Goal: Information Seeking & Learning: Find specific fact

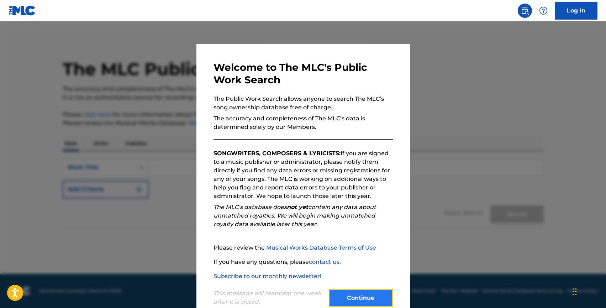
click at [369, 300] on button "Continue" at bounding box center [361, 298] width 64 height 18
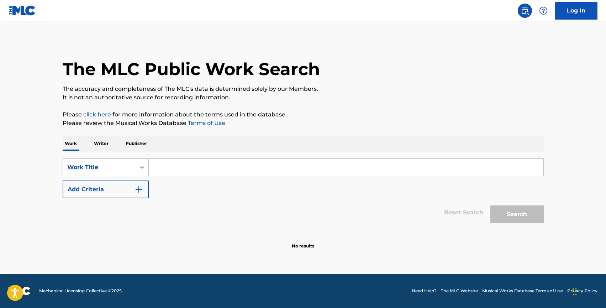
click at [166, 168] on input "Search Form" at bounding box center [346, 167] width 395 height 17
type input "feels summer"
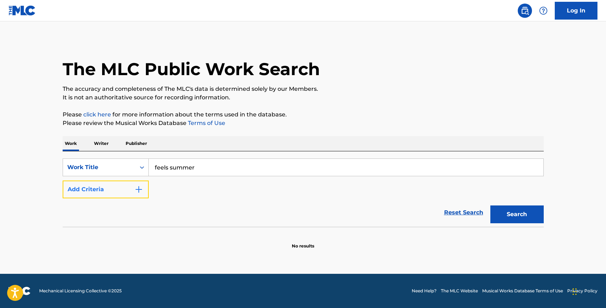
click at [103, 193] on button "Add Criteria" at bounding box center [106, 190] width 86 height 18
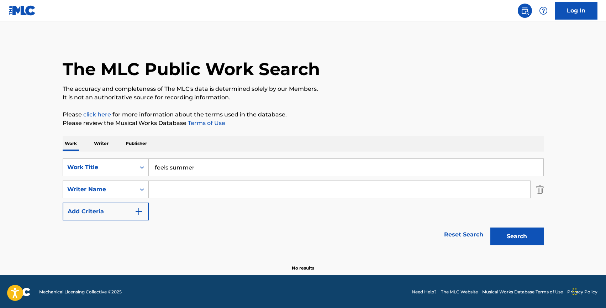
click at [170, 192] on input "Search Form" at bounding box center [340, 189] width 382 height 17
click at [491, 228] on button "Search" at bounding box center [517, 237] width 53 height 18
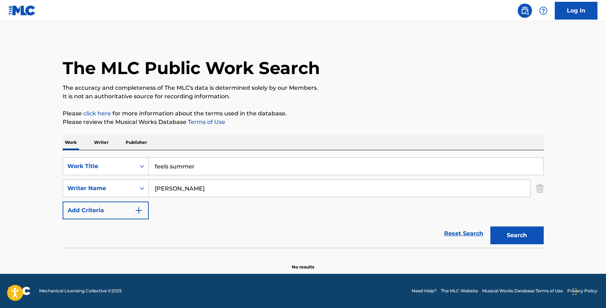
drag, startPoint x: 170, startPoint y: 190, endPoint x: 157, endPoint y: 190, distance: 13.5
click at [157, 190] on input "[PERSON_NAME]" at bounding box center [340, 188] width 382 height 17
click at [491, 226] on button "Search" at bounding box center [517, 235] width 53 height 18
type input "[PERSON_NAME]"
click at [491, 226] on button "Search" at bounding box center [517, 235] width 53 height 18
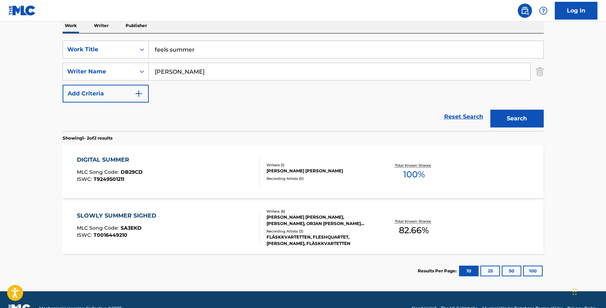
scroll to position [135, 0]
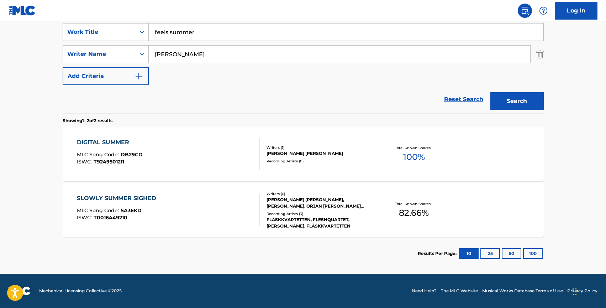
click at [172, 32] on input "feels summer" at bounding box center [346, 32] width 395 height 17
type input "h"
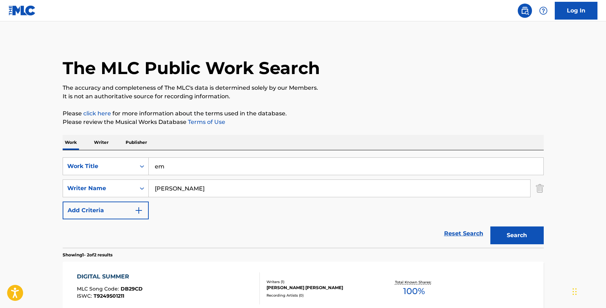
scroll to position [0, 0]
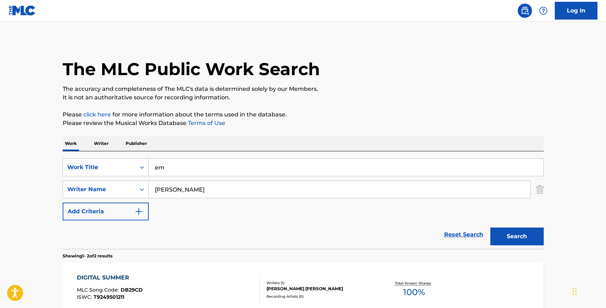
type input "e"
click at [176, 191] on input "[PERSON_NAME]" at bounding box center [340, 189] width 382 height 17
click at [102, 144] on p "Writer" at bounding box center [101, 143] width 19 height 15
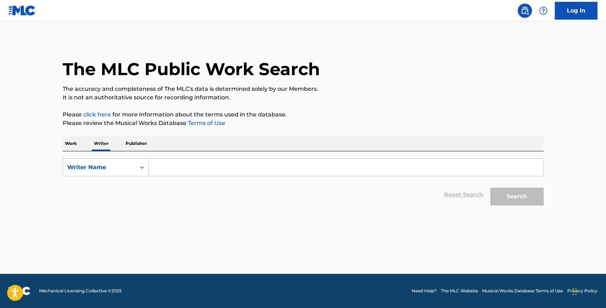
click at [163, 170] on input "Search Form" at bounding box center [346, 167] width 395 height 17
type input "d"
type input "[PERSON_NAME]"
click at [491, 188] on button "Search" at bounding box center [517, 197] width 53 height 18
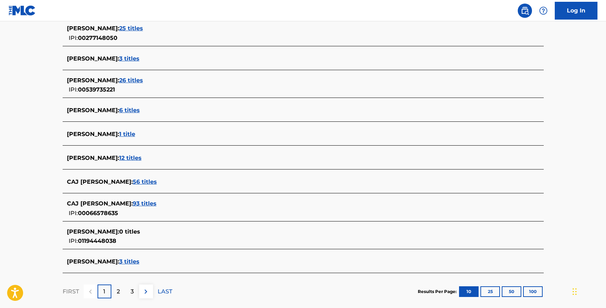
scroll to position [203, 0]
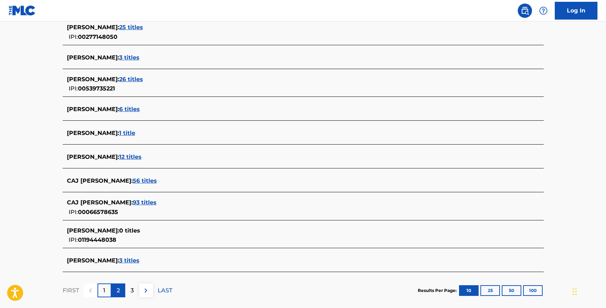
click at [117, 288] on p "2" at bounding box center [118, 290] width 3 height 9
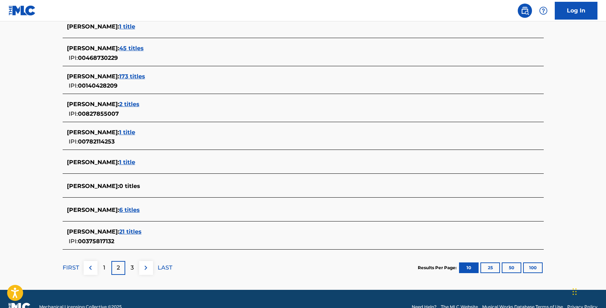
scroll to position [238, 0]
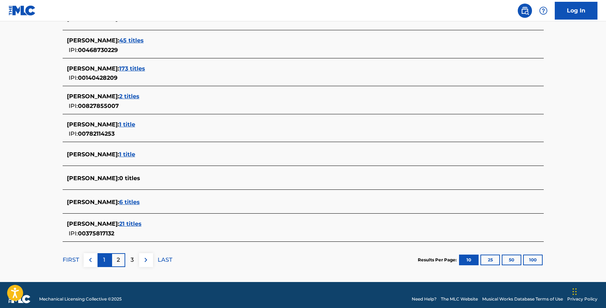
click at [108, 262] on div "1" at bounding box center [105, 260] width 14 height 14
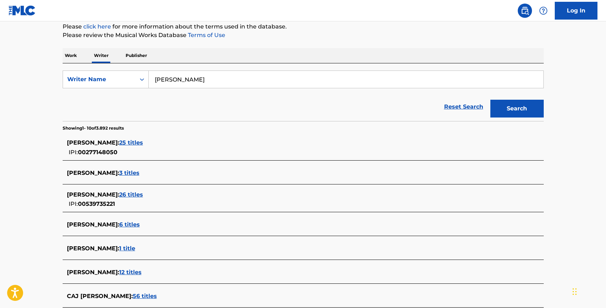
scroll to position [88, 0]
click at [183, 77] on input "[PERSON_NAME]" at bounding box center [346, 79] width 395 height 17
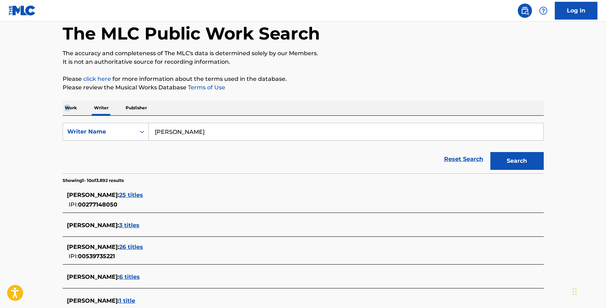
click at [67, 105] on p "Work" at bounding box center [71, 107] width 16 height 15
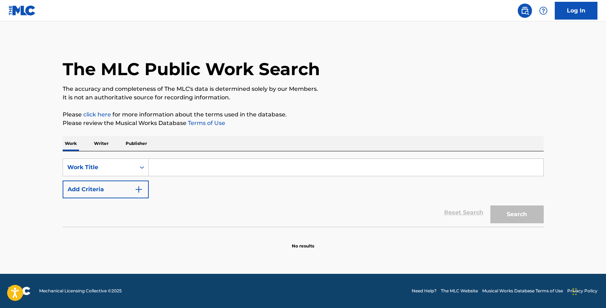
click at [181, 163] on input "Search Form" at bounding box center [346, 167] width 395 height 17
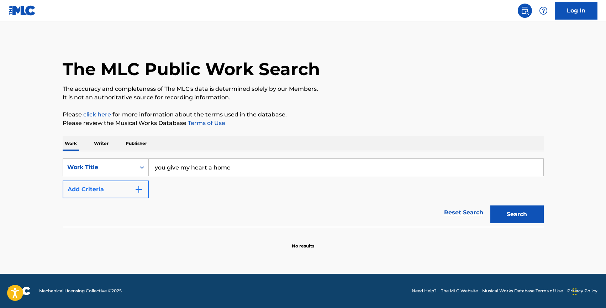
type input "you give my heart a home"
click at [102, 192] on button "Add Criteria" at bounding box center [106, 190] width 86 height 18
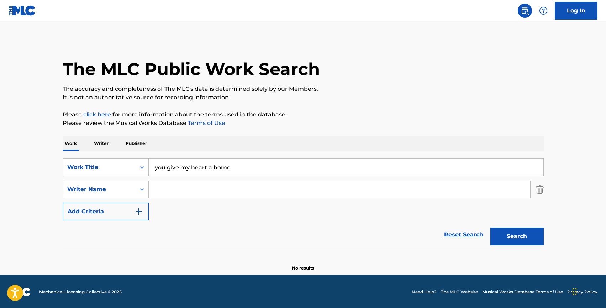
click at [159, 191] on input "Search Form" at bounding box center [340, 189] width 382 height 17
type input "[PERSON_NAME] [PERSON_NAME]"
click at [491, 228] on button "Search" at bounding box center [517, 237] width 53 height 18
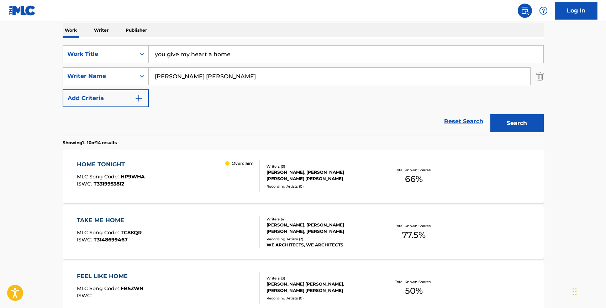
scroll to position [114, 0]
click at [109, 160] on div "HOME TONIGHT" at bounding box center [111, 164] width 68 height 9
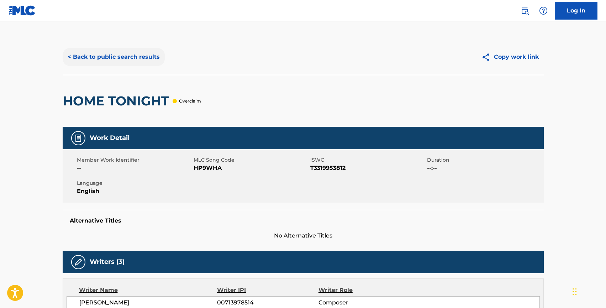
click at [103, 57] on button "< Back to public search results" at bounding box center [114, 57] width 102 height 18
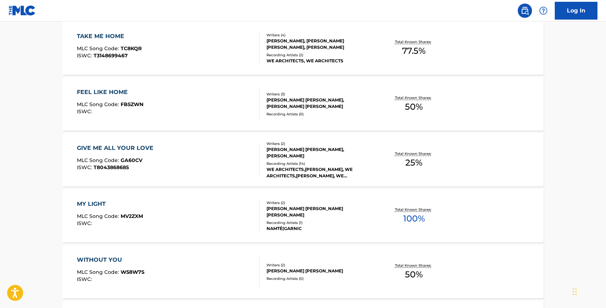
scroll to position [299, 0]
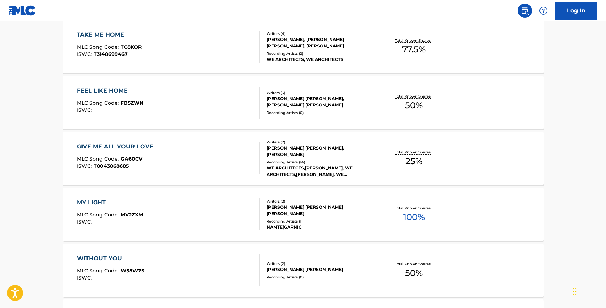
click at [100, 204] on div "MY LIGHT" at bounding box center [110, 202] width 66 height 9
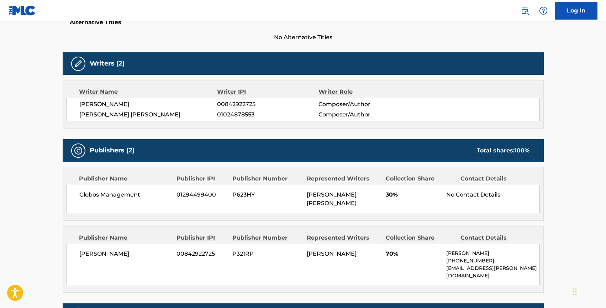
scroll to position [298, 0]
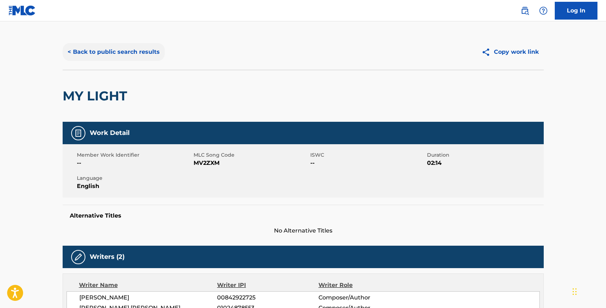
click at [87, 56] on button "< Back to public search results" at bounding box center [114, 52] width 102 height 18
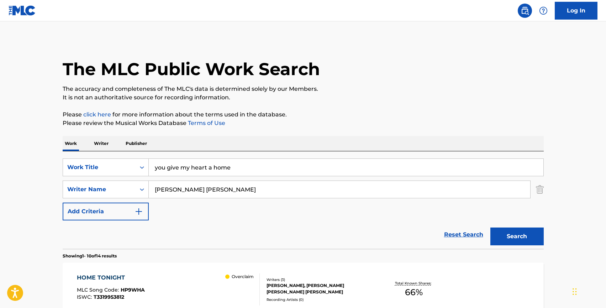
click at [177, 173] on input "you give my heart a home" at bounding box center [346, 167] width 395 height 17
click at [98, 144] on p "Writer" at bounding box center [101, 143] width 19 height 15
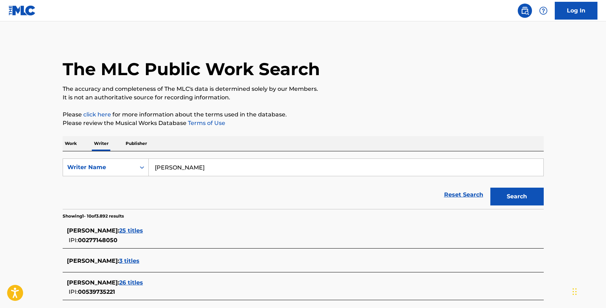
click at [178, 168] on input "[PERSON_NAME]" at bounding box center [346, 167] width 395 height 17
type input "[PERSON_NAME]"
click at [68, 153] on div "SearchWithCriteriacbd94cf0-0677-4451-90b5-8c5c4963f306 Writer Name [PERSON_NAME…" at bounding box center [303, 180] width 481 height 58
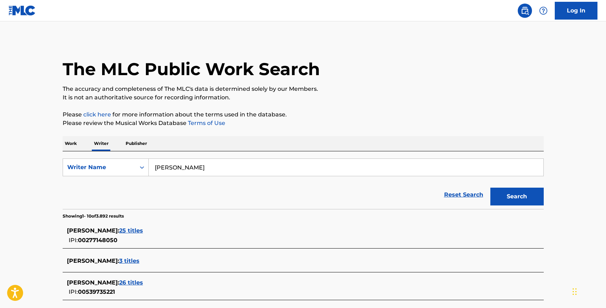
click at [75, 147] on p "Work" at bounding box center [71, 143] width 16 height 15
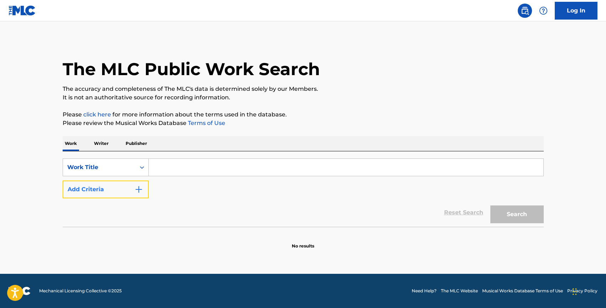
click at [96, 189] on button "Add Criteria" at bounding box center [106, 190] width 86 height 18
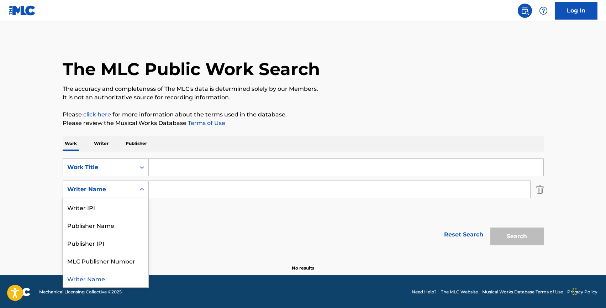
click at [102, 190] on div "Writer Name" at bounding box center [99, 189] width 64 height 9
click at [106, 230] on div "Publisher Name" at bounding box center [105, 225] width 85 height 18
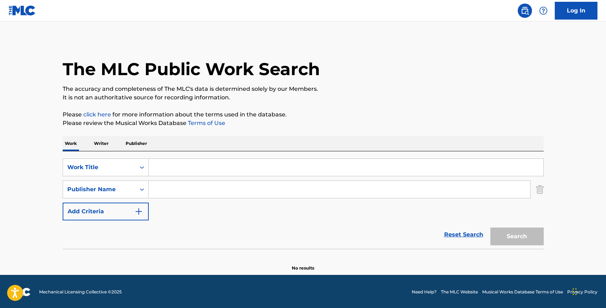
click at [175, 193] on input "Search Form" at bounding box center [340, 189] width 382 height 17
click at [111, 162] on div "Work Title" at bounding box center [99, 168] width 73 height 14
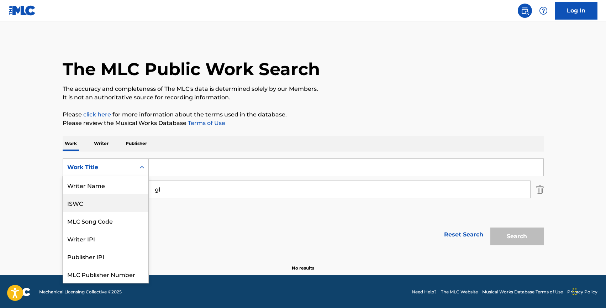
scroll to position [0, 0]
click at [101, 184] on div "Writer Name" at bounding box center [105, 185] width 85 height 18
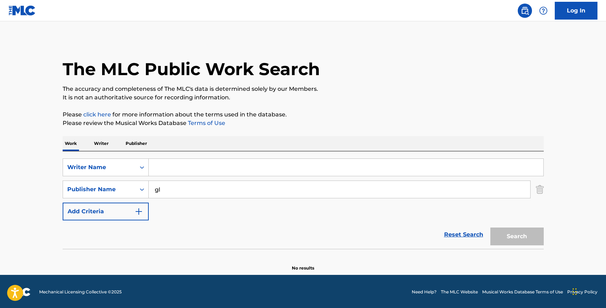
click at [172, 187] on input "gl" at bounding box center [340, 189] width 382 height 17
type input "globos management"
click at [179, 167] on input "Search Form" at bounding box center [346, 167] width 395 height 17
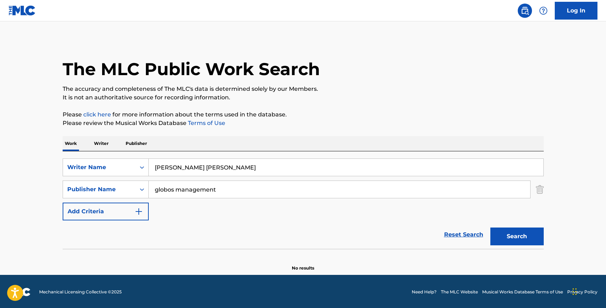
click at [175, 169] on input "[PERSON_NAME] [PERSON_NAME]" at bounding box center [346, 167] width 395 height 17
type input "[PERSON_NAME] [PERSON_NAME]"
click at [491, 228] on button "Search" at bounding box center [517, 237] width 53 height 18
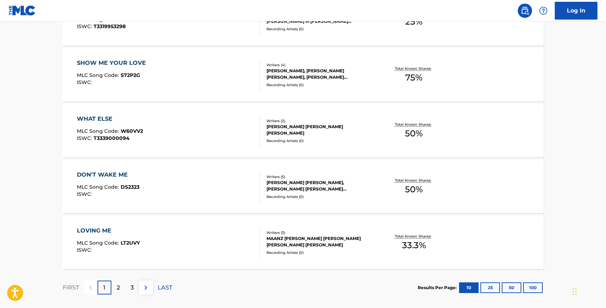
scroll to position [586, 0]
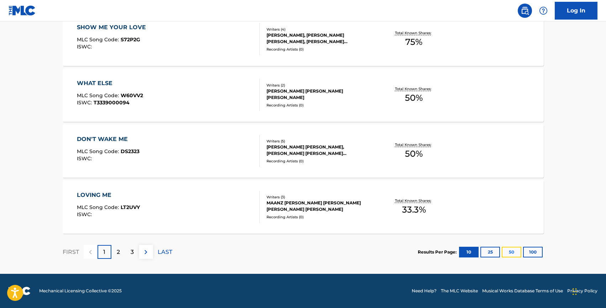
click at [514, 252] on button "50" at bounding box center [512, 252] width 20 height 11
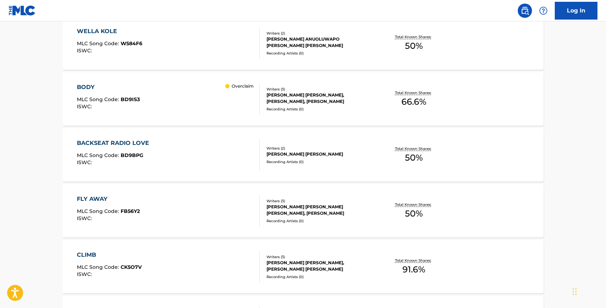
scroll to position [1480, 0]
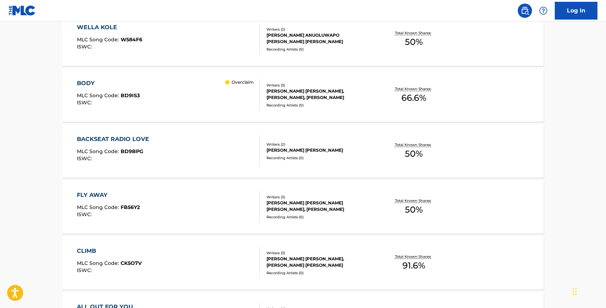
click at [90, 248] on div "CLIMB" at bounding box center [109, 251] width 65 height 9
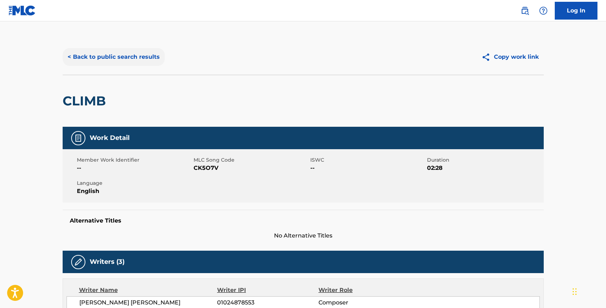
click at [109, 61] on button "< Back to public search results" at bounding box center [114, 57] width 102 height 18
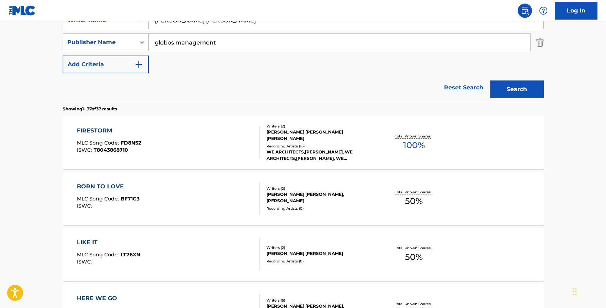
scroll to position [147, 0]
click at [105, 129] on div "FIRESTORM" at bounding box center [109, 131] width 64 height 9
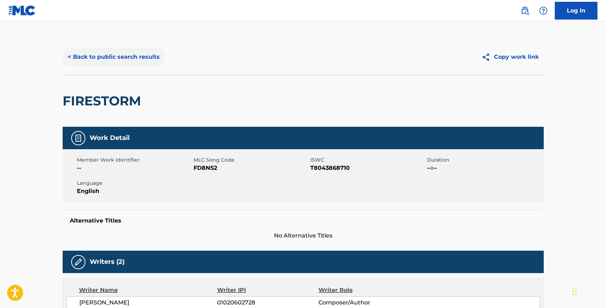
click at [82, 52] on button "< Back to public search results" at bounding box center [114, 57] width 102 height 18
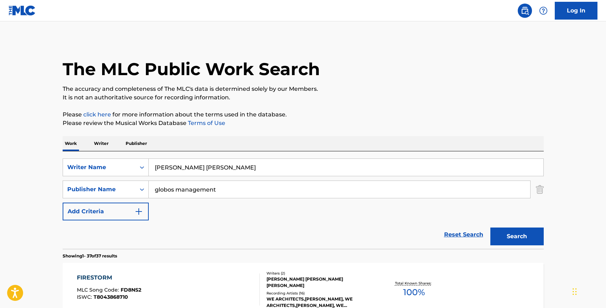
click at [179, 193] on input "globos management" at bounding box center [340, 189] width 382 height 17
click at [188, 171] on input "[PERSON_NAME] [PERSON_NAME]" at bounding box center [346, 167] width 395 height 17
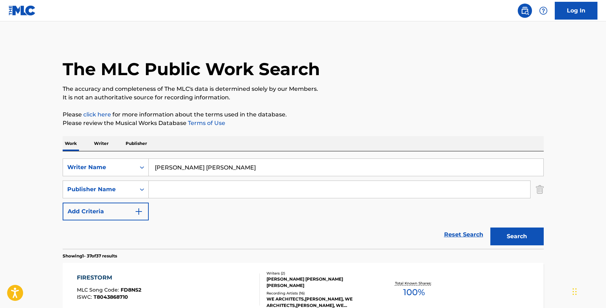
click at [188, 171] on input "[PERSON_NAME] [PERSON_NAME]" at bounding box center [346, 167] width 395 height 17
click at [102, 146] on p "Writer" at bounding box center [101, 143] width 19 height 15
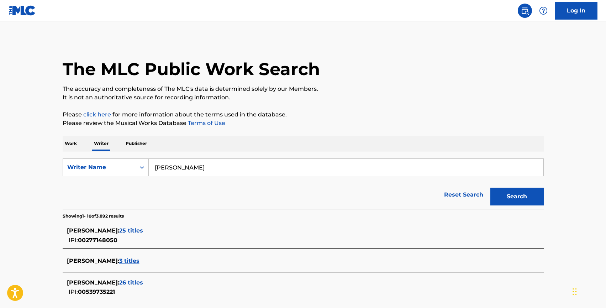
click at [181, 168] on input "[PERSON_NAME]" at bounding box center [346, 167] width 395 height 17
click at [108, 167] on div "Writer Name" at bounding box center [99, 167] width 64 height 9
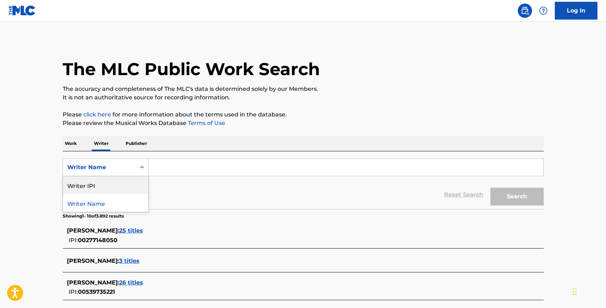
click at [105, 181] on div "Writer IPI" at bounding box center [105, 185] width 85 height 18
click at [165, 173] on input "Search Form" at bounding box center [346, 167] width 395 height 17
paste input "1002894681"
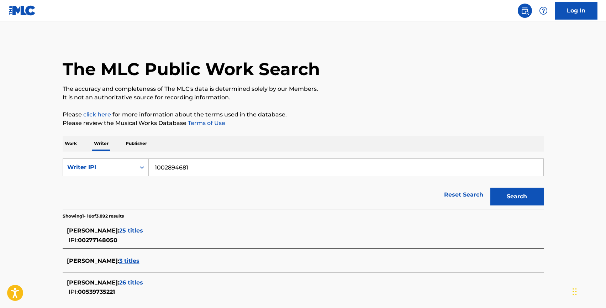
click at [491, 188] on button "Search" at bounding box center [517, 197] width 53 height 18
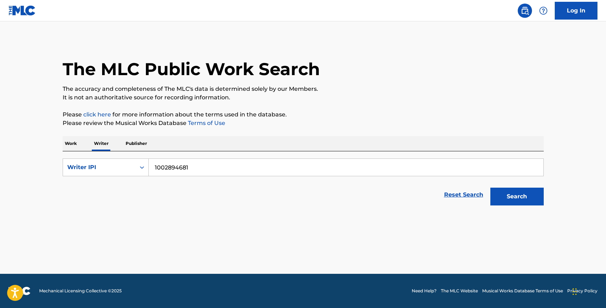
click at [153, 169] on input "1002894681" at bounding box center [346, 167] width 395 height 17
type input "01002894681"
click at [491, 188] on button "Search" at bounding box center [517, 197] width 53 height 18
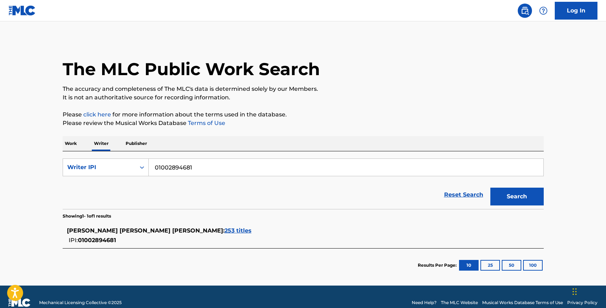
click at [225, 230] on span "253 titles" at bounding box center [238, 230] width 27 height 7
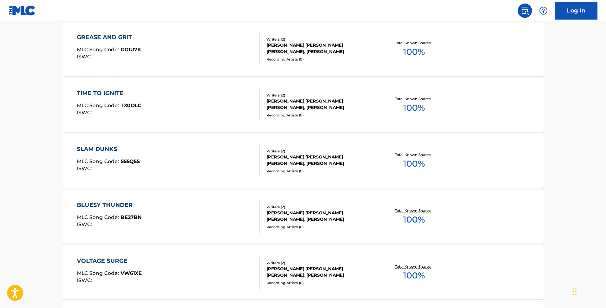
scroll to position [564, 0]
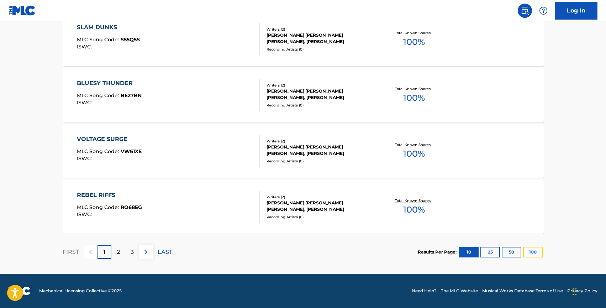
click at [532, 252] on button "100" at bounding box center [533, 252] width 20 height 11
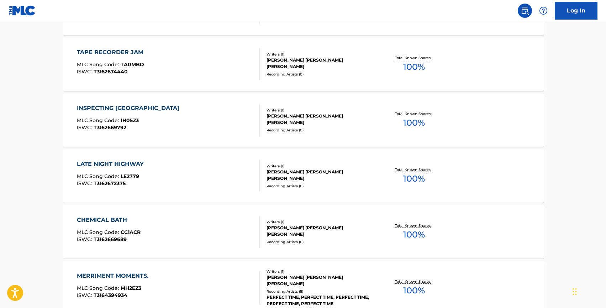
scroll to position [5595, 0]
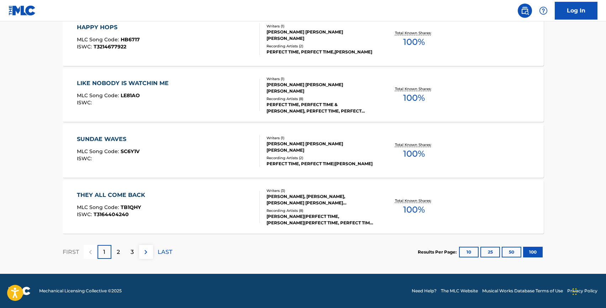
click at [123, 259] on div "FIRST 1 2 3 LAST" at bounding box center [118, 252] width 110 height 37
click at [122, 258] on div "2" at bounding box center [118, 252] width 14 height 14
